Goal: Browse casually

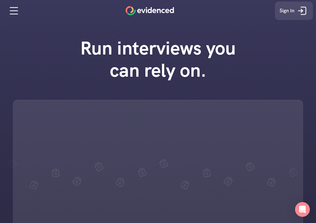
click at [302, 8] on icon at bounding box center [302, 11] width 12 height 12
